Goal: Task Accomplishment & Management: Use online tool/utility

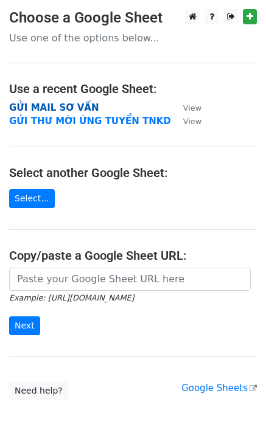
click at [30, 105] on strong "GỬI MAIL SƠ VẤN" at bounding box center [53, 107] width 89 height 11
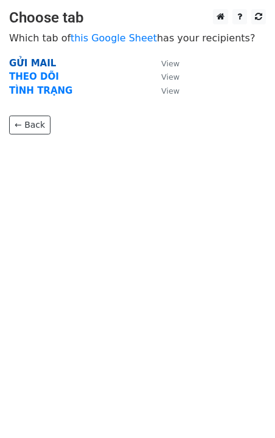
click at [20, 60] on strong "GỬI MAIL" at bounding box center [32, 63] width 47 height 11
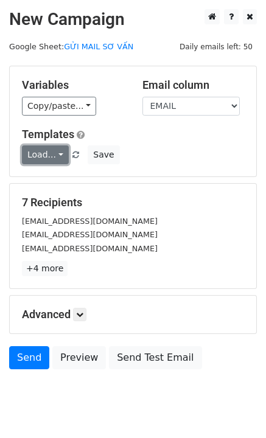
click at [50, 161] on link "Load..." at bounding box center [45, 154] width 47 height 19
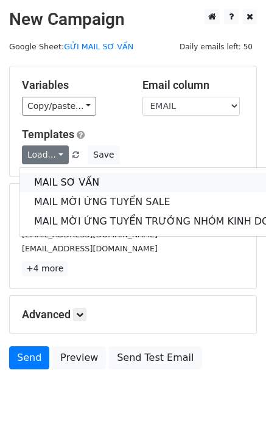
click at [71, 181] on link "MAIL SƠ VẤN" at bounding box center [161, 182] width 285 height 19
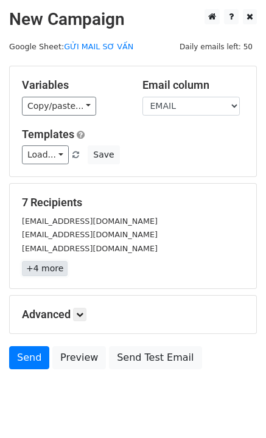
click at [30, 273] on link "+4 more" at bounding box center [45, 268] width 46 height 15
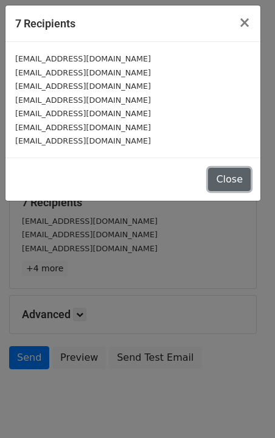
click at [227, 169] on button "Close" at bounding box center [229, 179] width 43 height 23
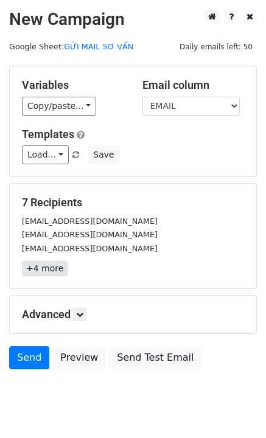
click at [38, 274] on link "+4 more" at bounding box center [45, 268] width 46 height 15
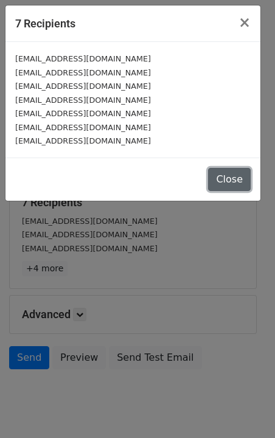
click at [219, 173] on button "Close" at bounding box center [229, 179] width 43 height 23
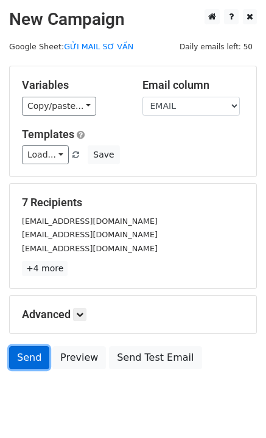
click at [37, 357] on link "Send" at bounding box center [29, 357] width 40 height 23
